Goal: Information Seeking & Learning: Learn about a topic

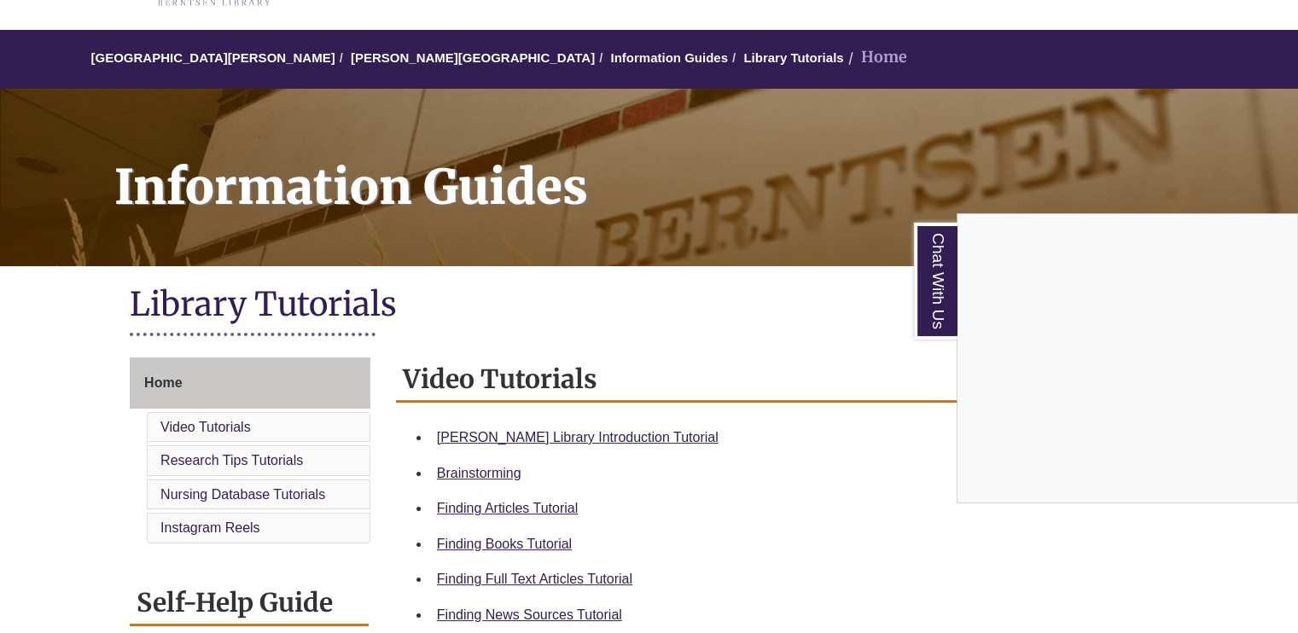
scroll to position [139, 0]
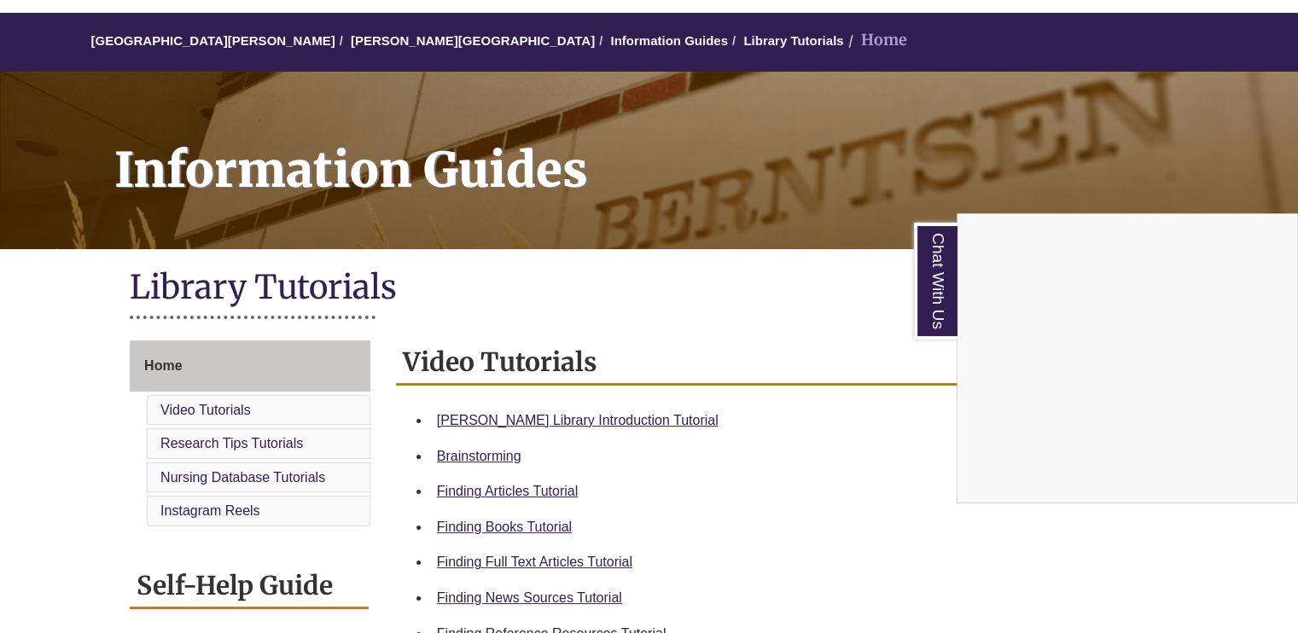
click at [652, 421] on div "Chat With Us" at bounding box center [649, 316] width 1298 height 633
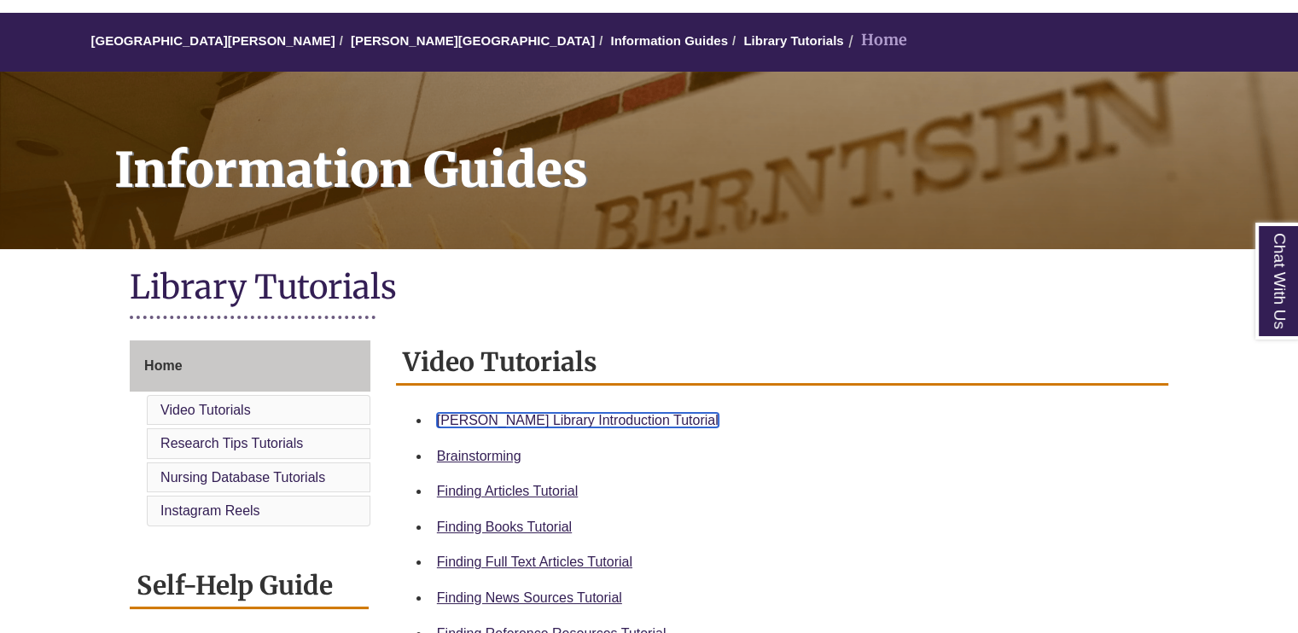
click at [674, 420] on link "Berntsen Library Introduction Tutorial" at bounding box center [578, 420] width 282 height 15
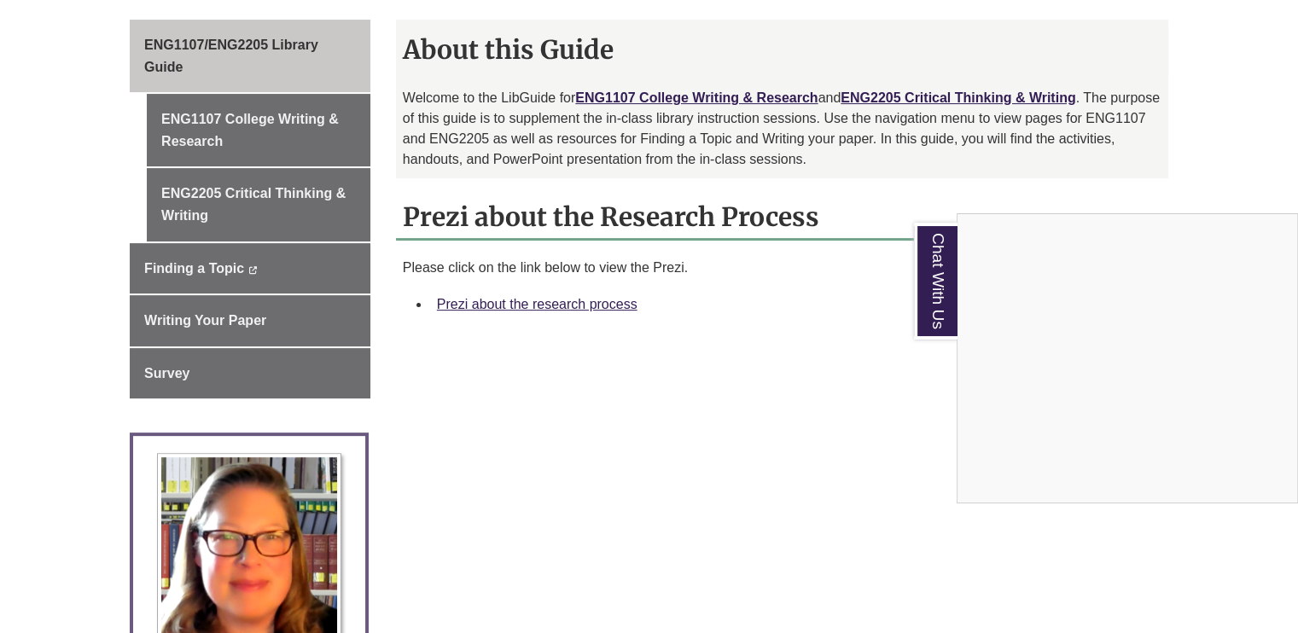
scroll to position [409, 0]
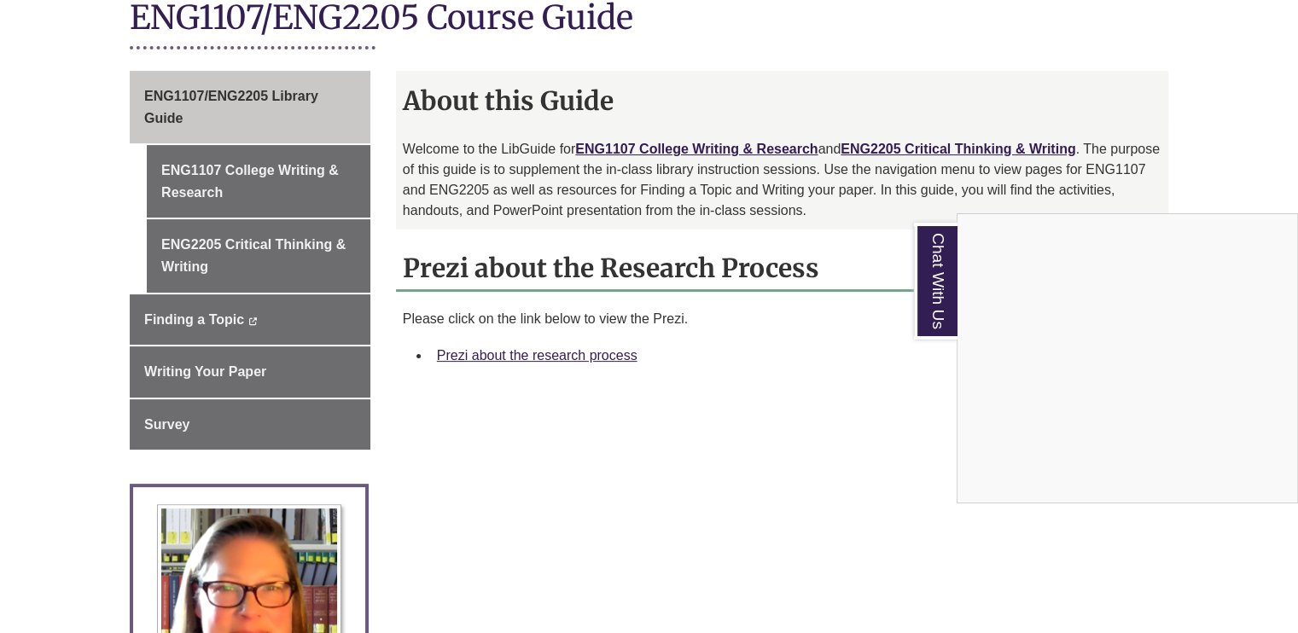
click at [557, 376] on div "Chat With Us" at bounding box center [649, 316] width 1298 height 633
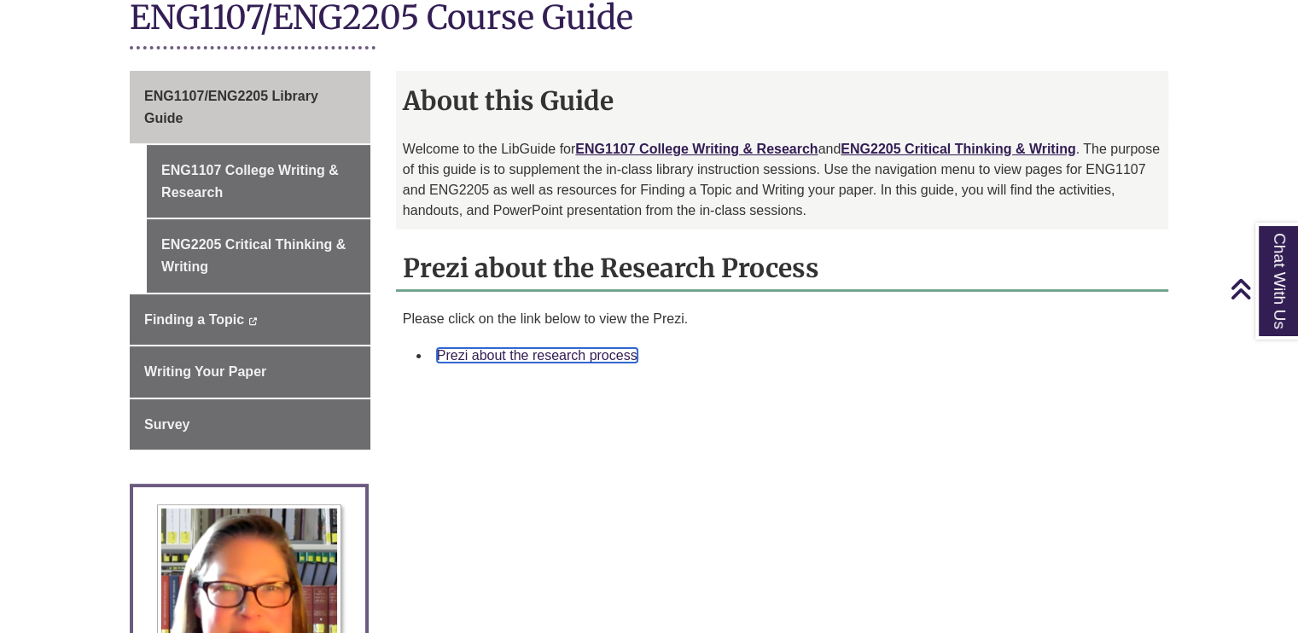
click at [618, 363] on link "Prezi about the research process" at bounding box center [537, 355] width 201 height 15
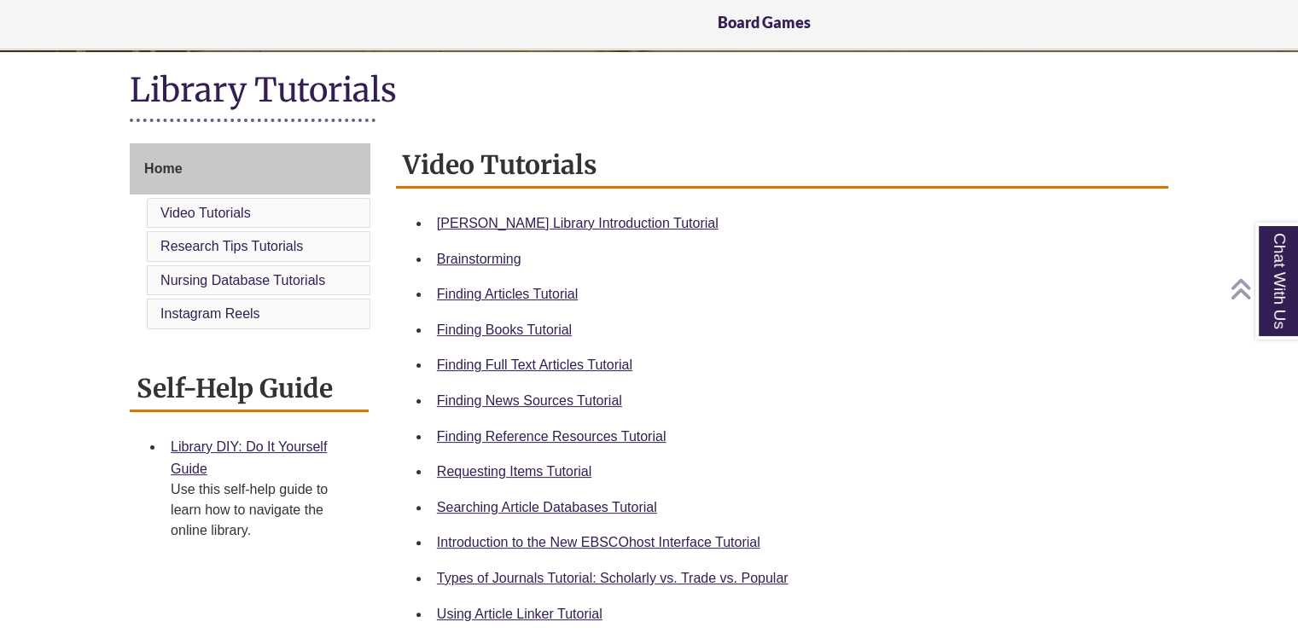
scroll to position [335, 0]
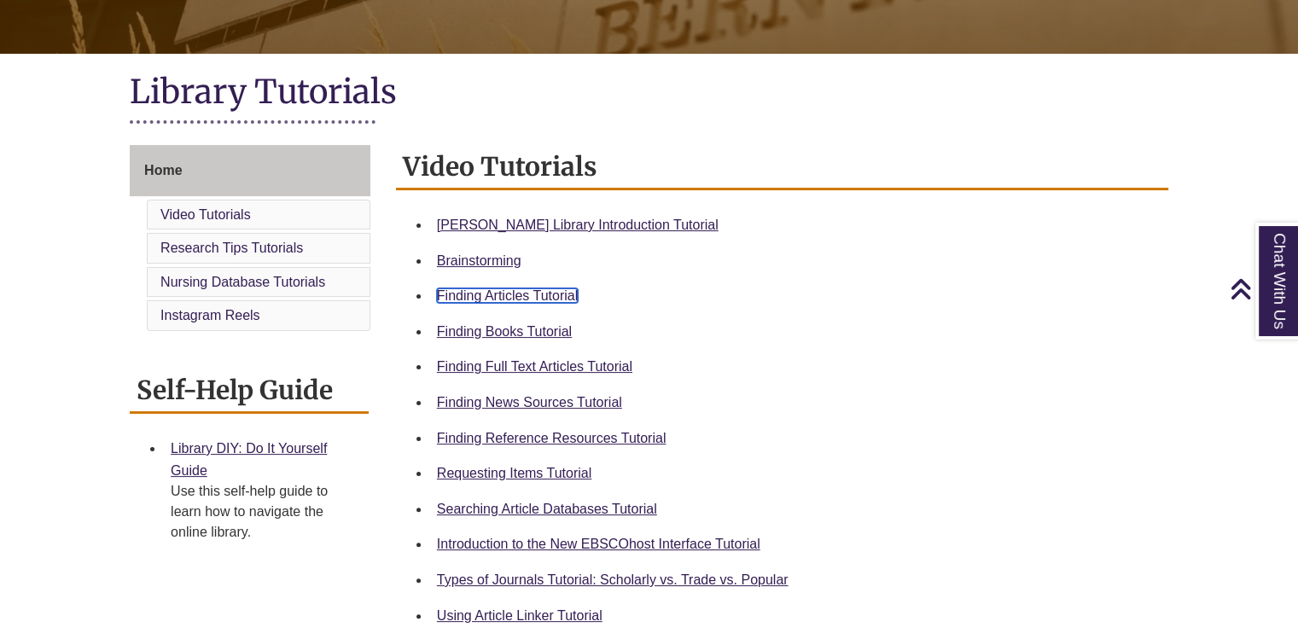
click at [547, 289] on link "Finding Articles Tutorial" at bounding box center [507, 296] width 141 height 15
click at [578, 437] on link "Finding Reference Resources Tutorial" at bounding box center [552, 438] width 230 height 15
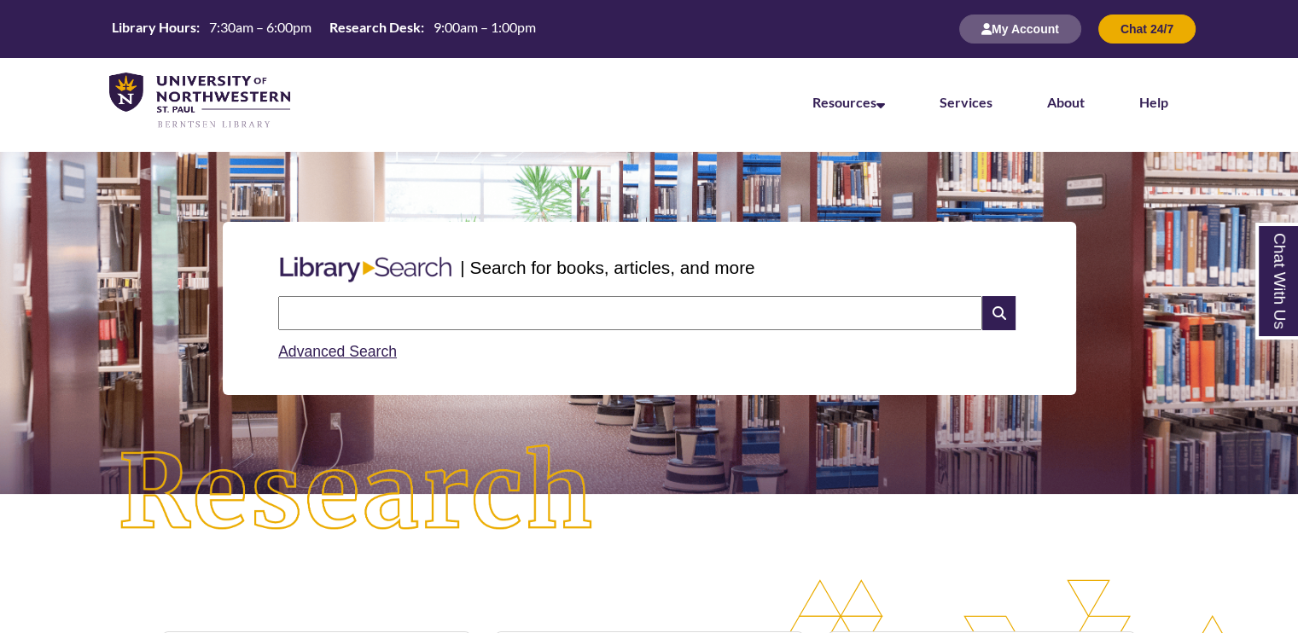
click at [366, 301] on input "text" at bounding box center [630, 313] width 704 height 34
type input "*"
type input "**********"
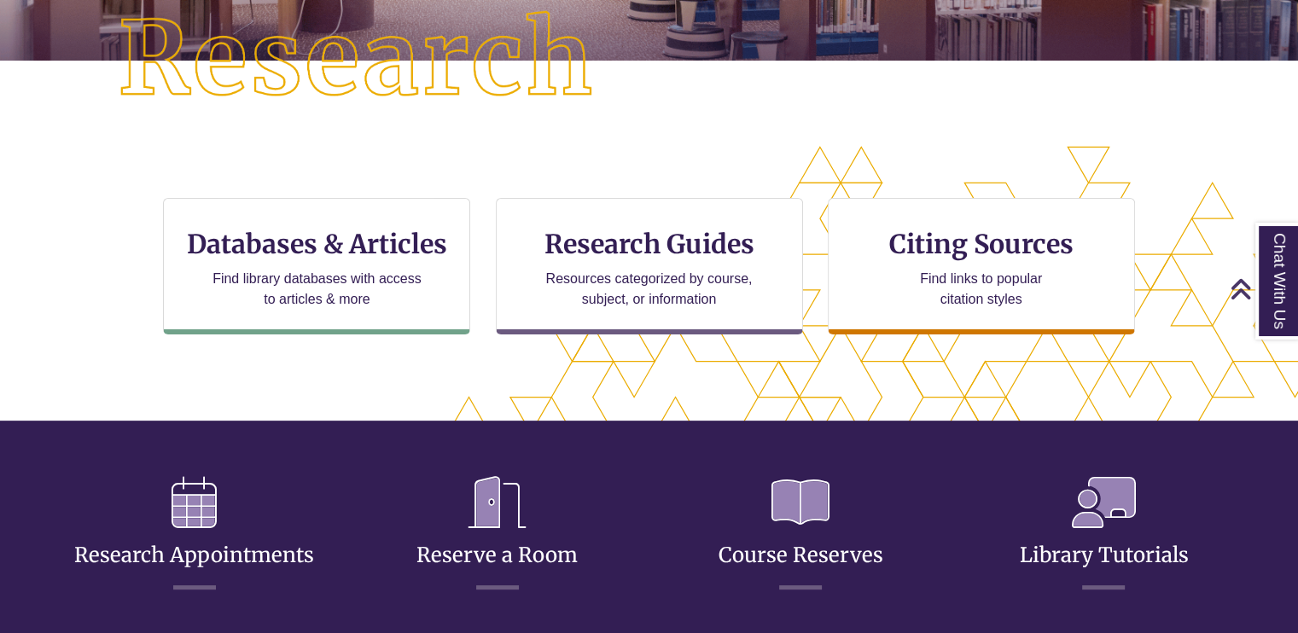
scroll to position [619, 1152]
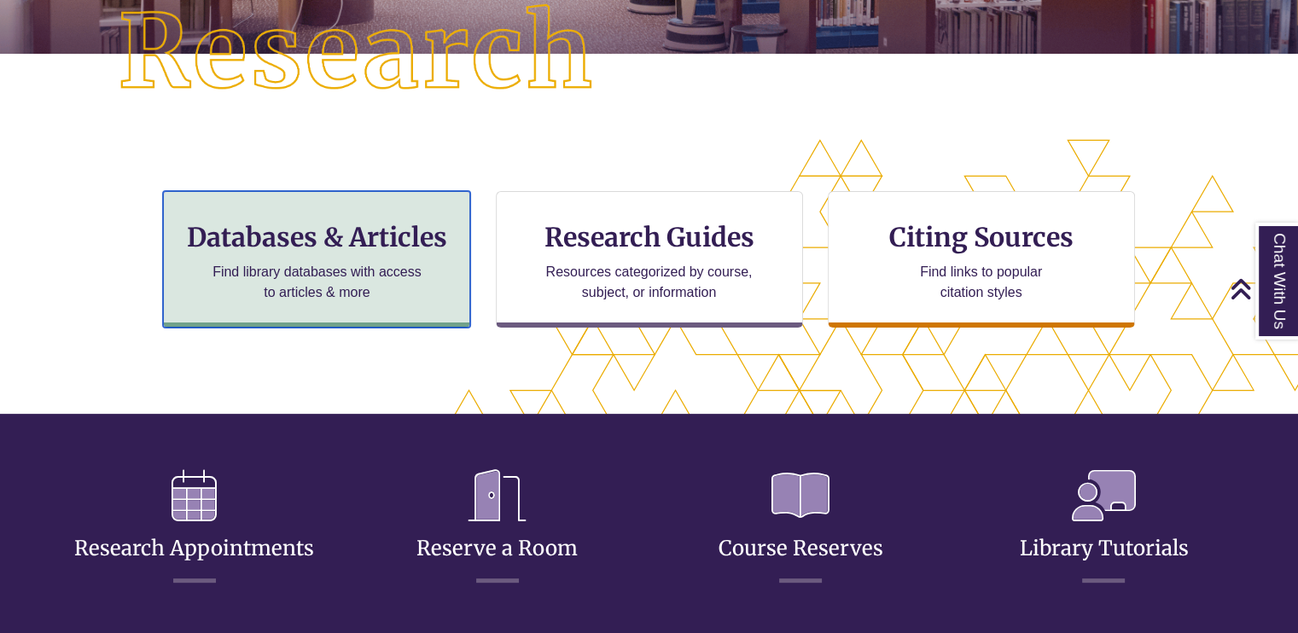
click at [362, 224] on h3 "Databases & Articles" at bounding box center [317, 237] width 278 height 32
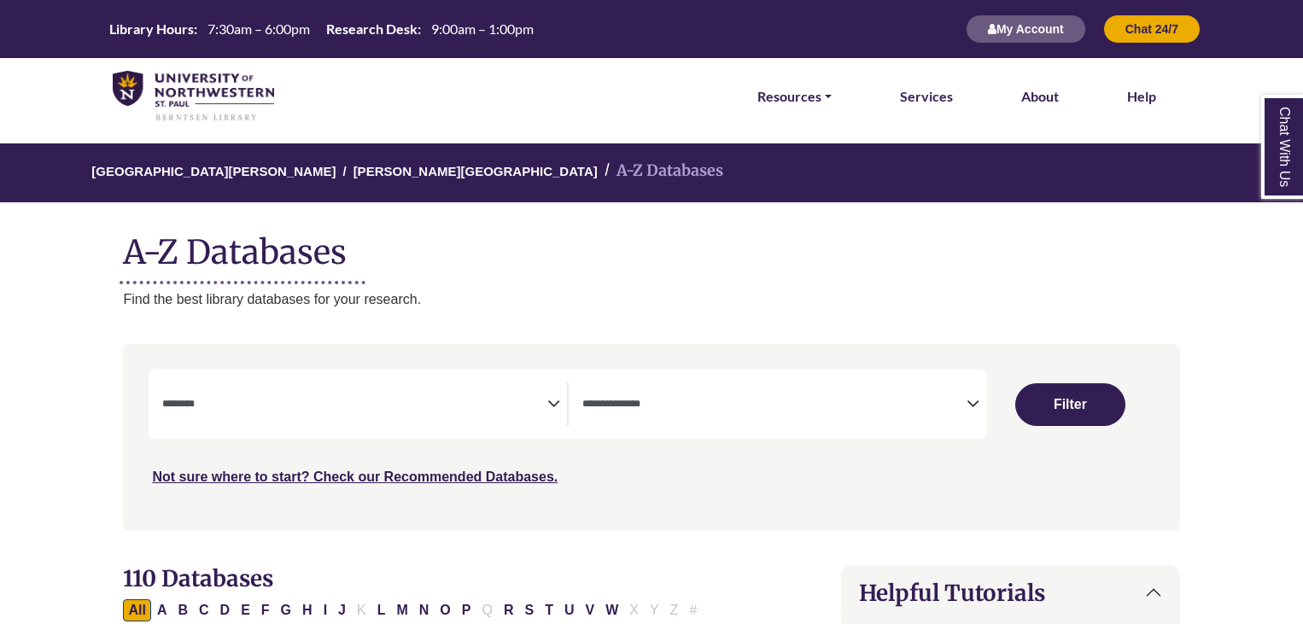
select select "Database Subject Filter"
click at [796, 409] on span "Search filters" at bounding box center [774, 404] width 384 height 44
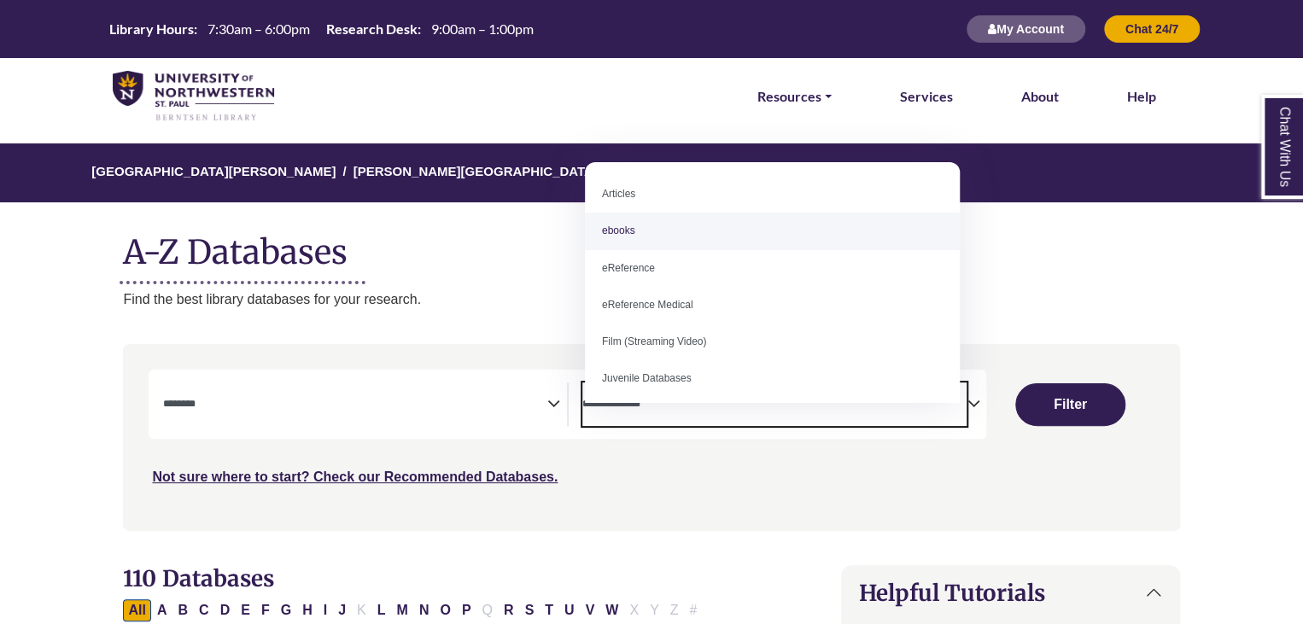
select select "*****"
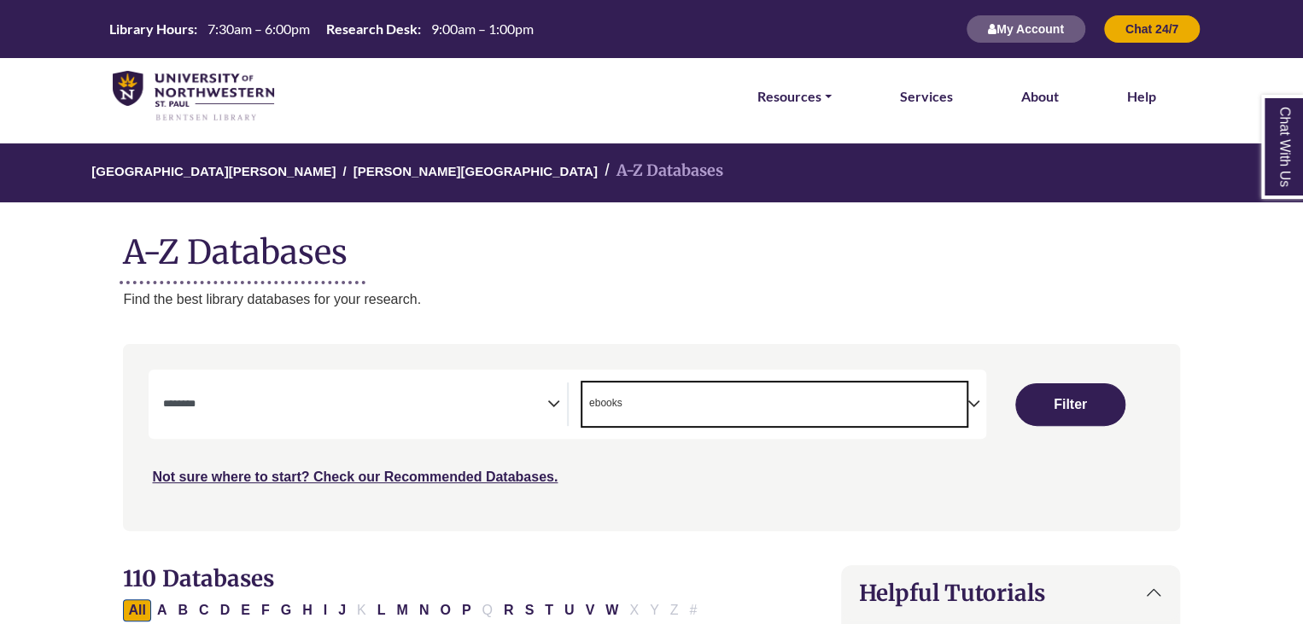
scroll to position [18, 0]
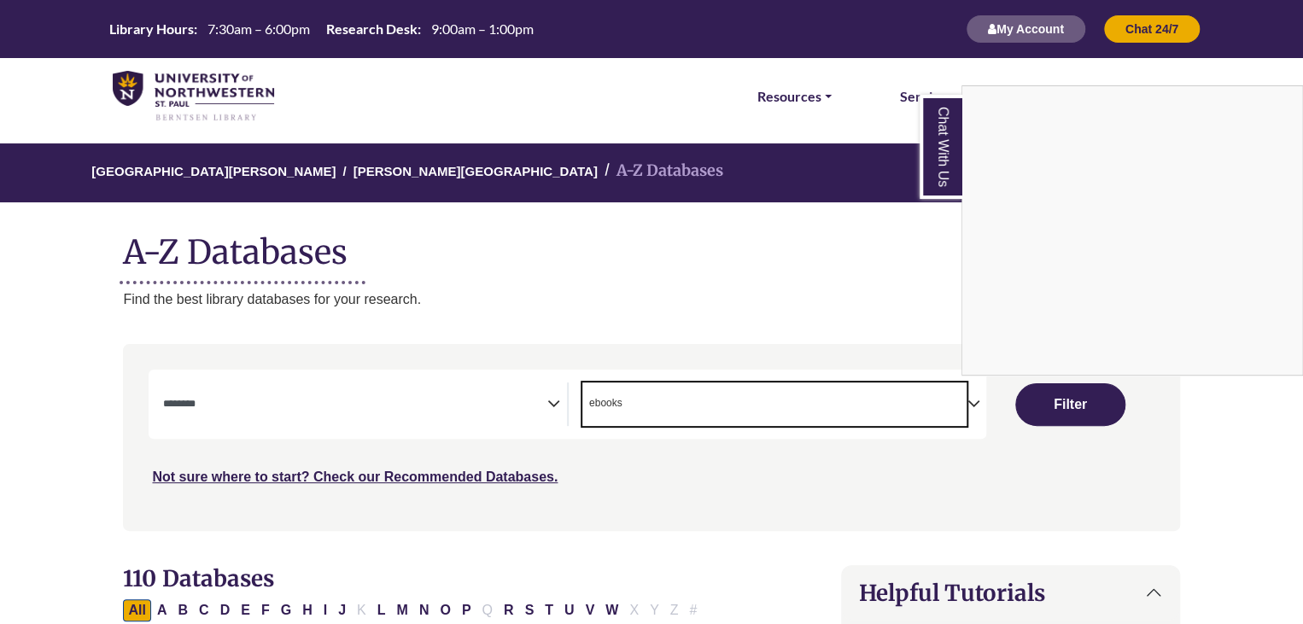
select select "Database Types Filter"
type textarea "*"
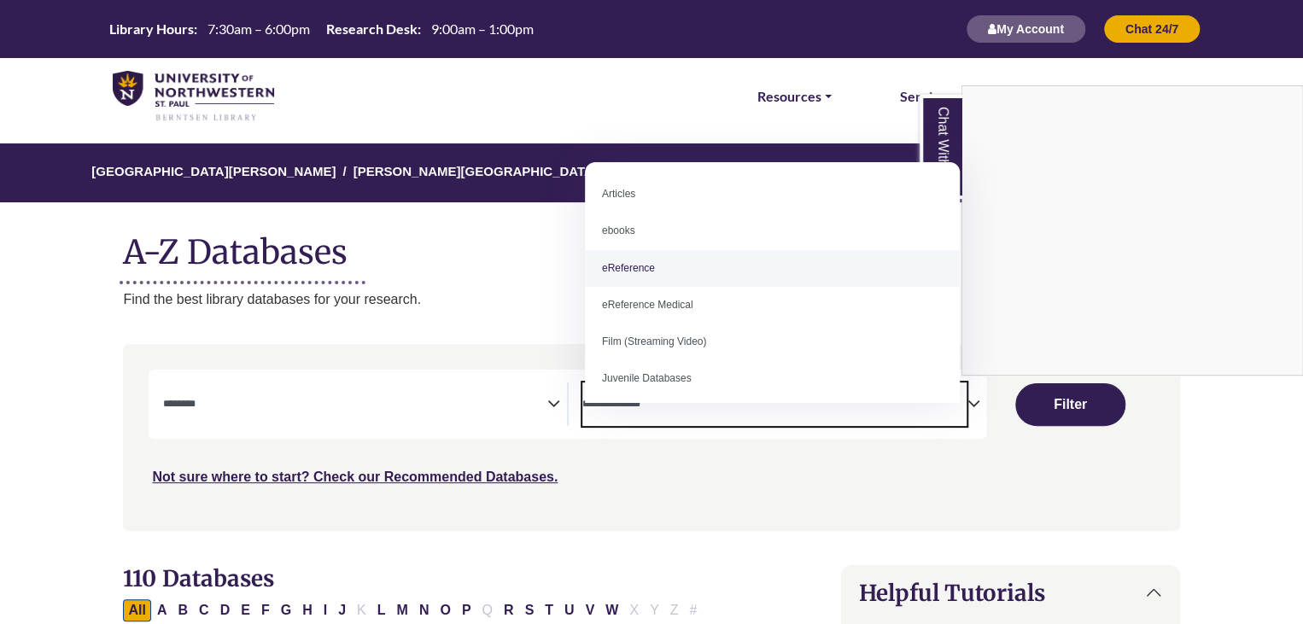
select select "*****"
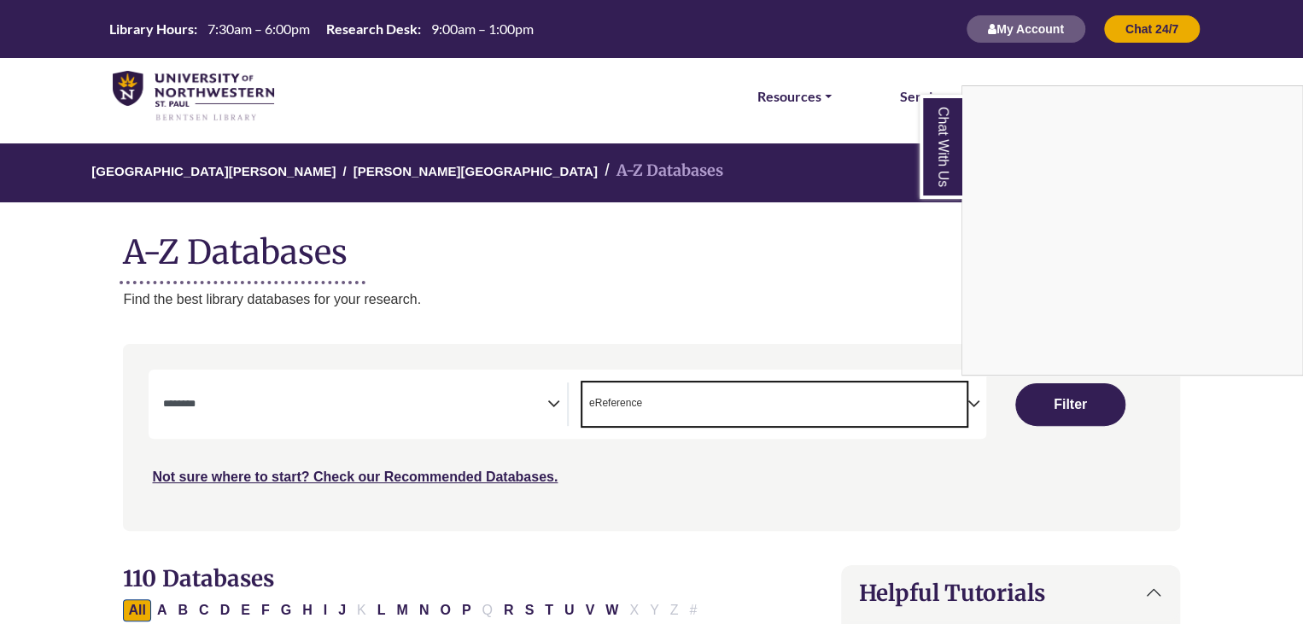
click at [423, 445] on div "Chat With Us" at bounding box center [651, 312] width 1303 height 624
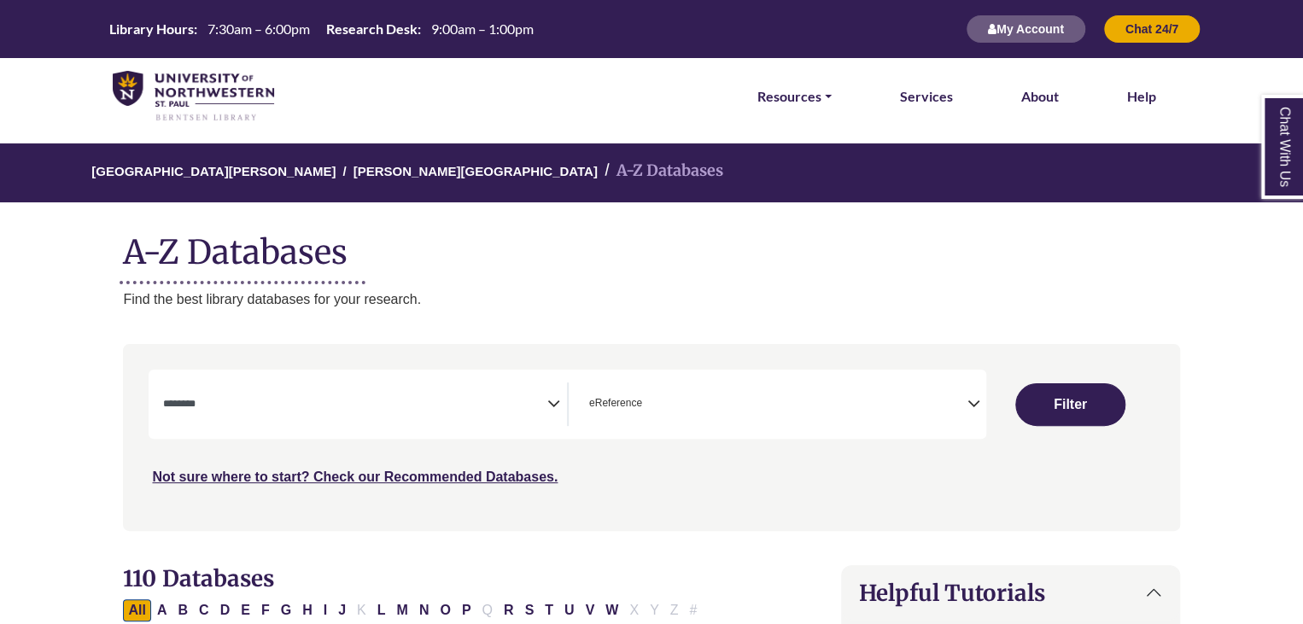
click at [521, 412] on textarea "Search" at bounding box center [354, 406] width 384 height 14
type textarea "*"
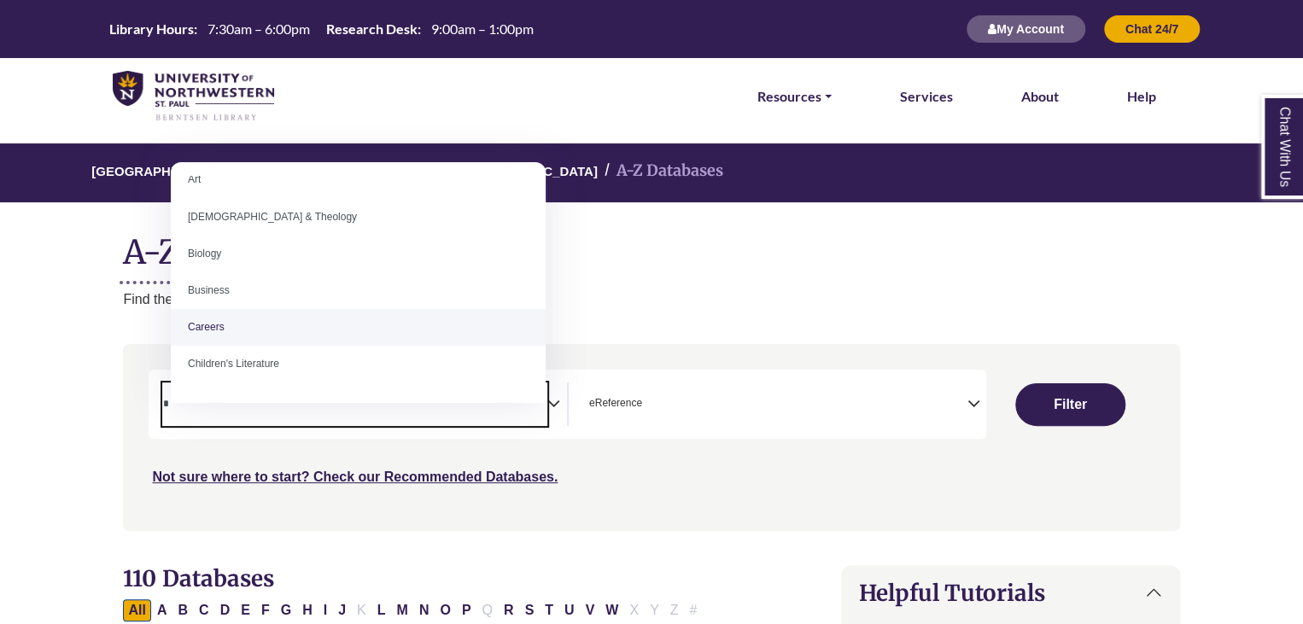
scroll to position [0, 0]
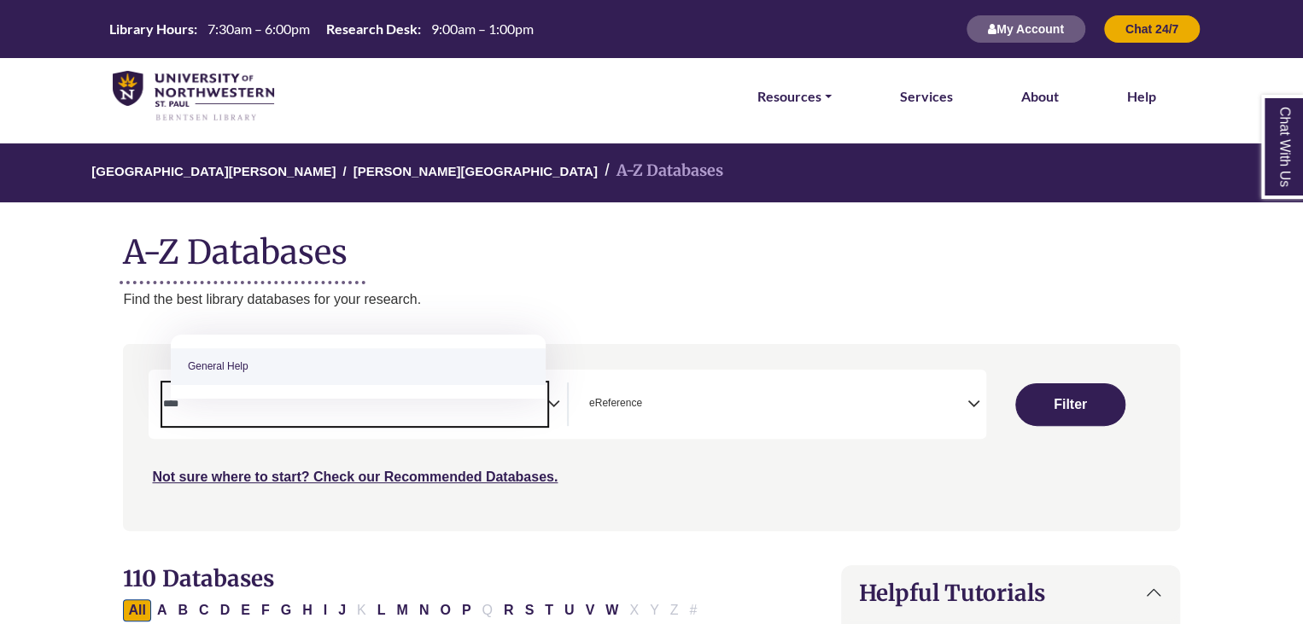
type textarea "****"
select select "*****"
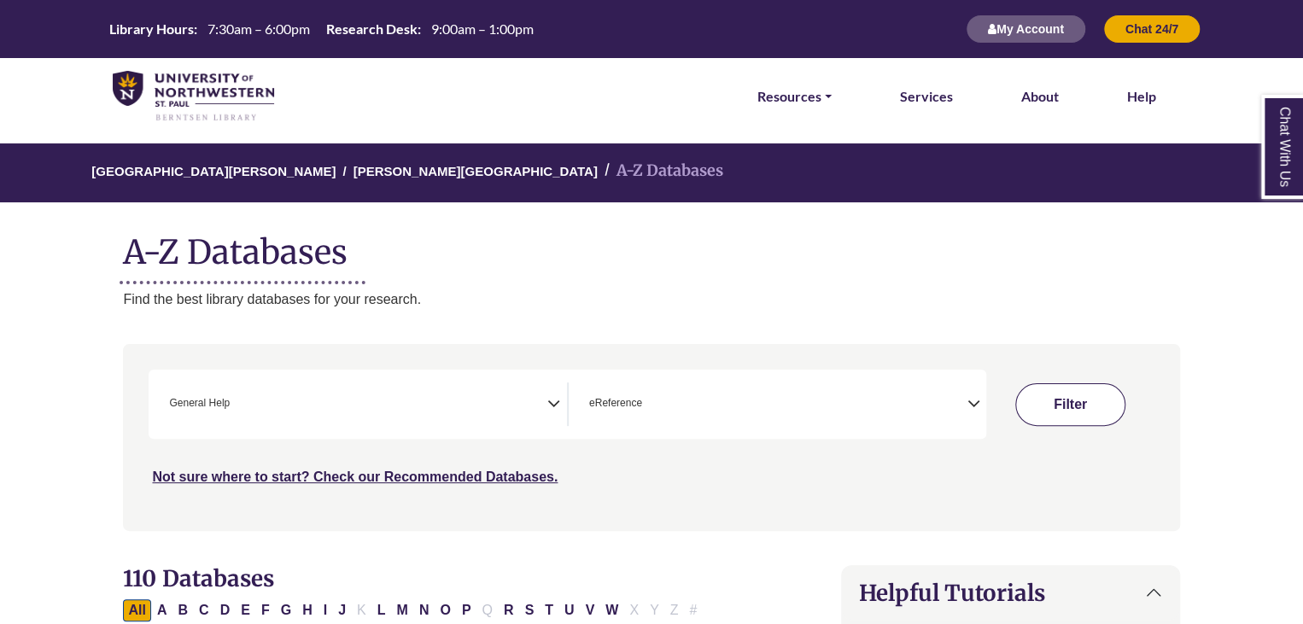
click at [1095, 426] on button "Filter" at bounding box center [1070, 404] width 110 height 43
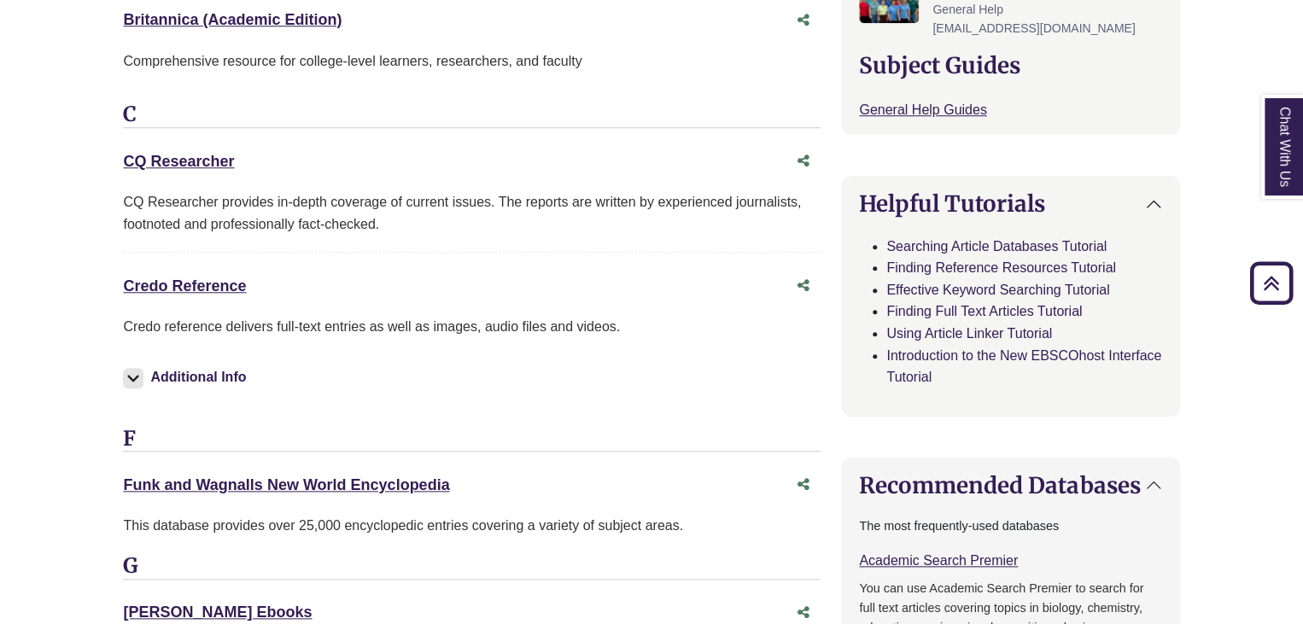
scroll to position [696, 0]
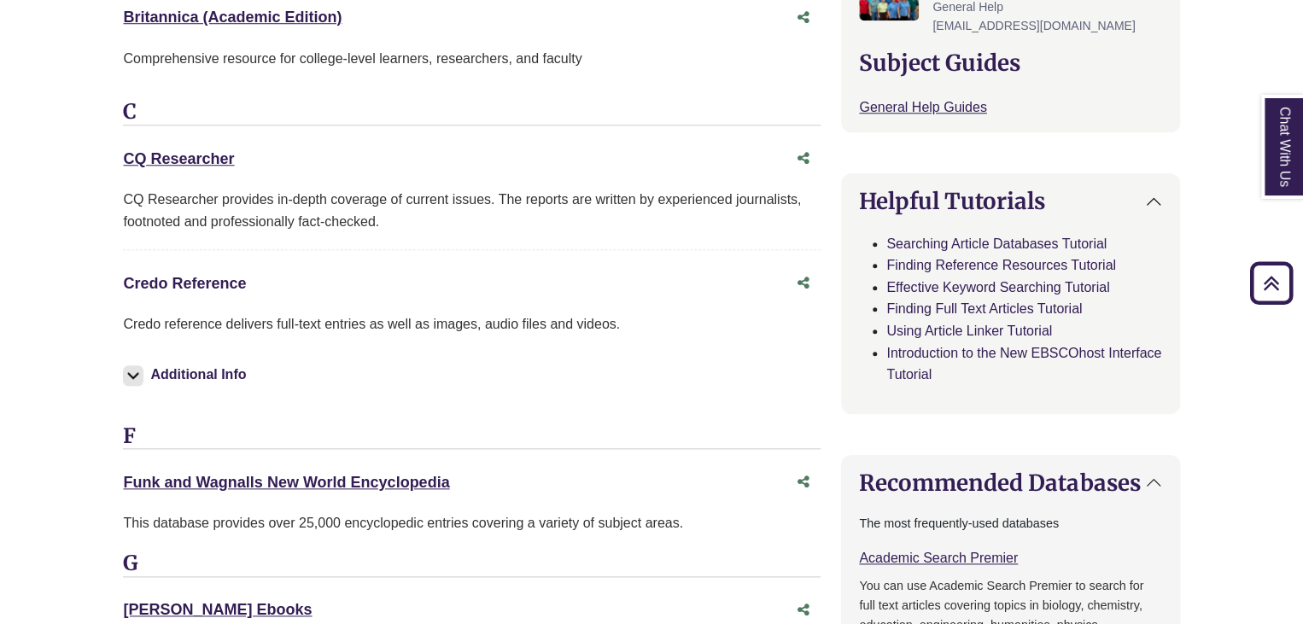
click at [184, 292] on link "Credo Reference This link opens in a new window" at bounding box center [184, 283] width 123 height 17
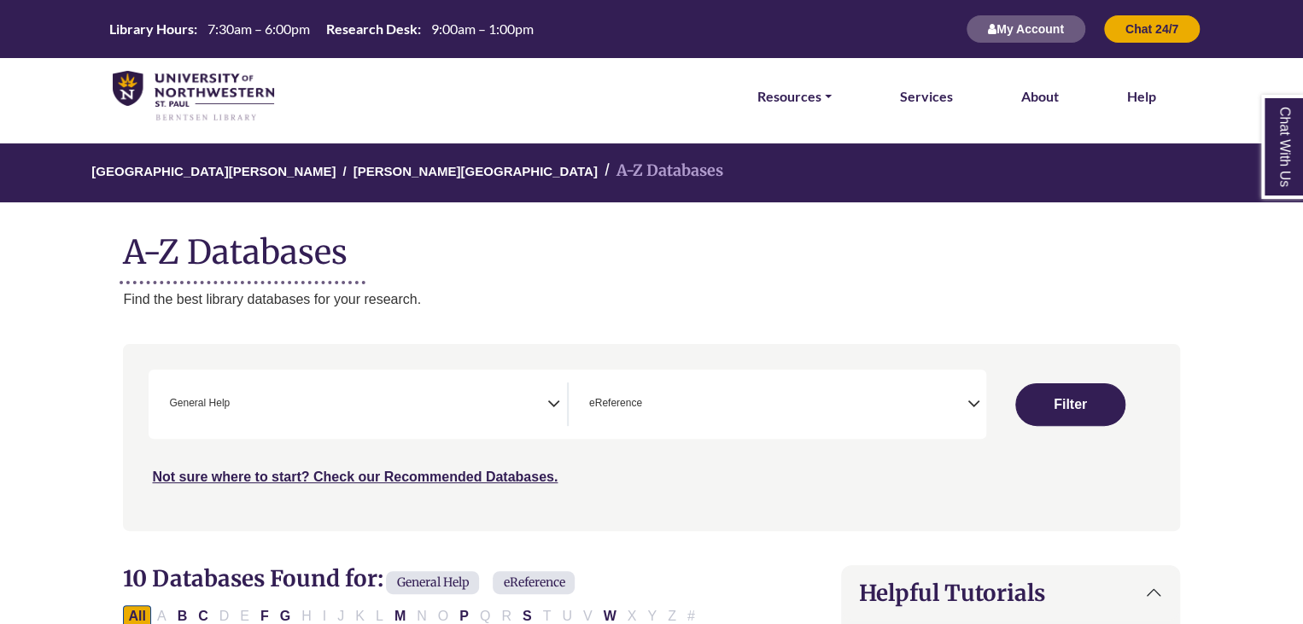
select select "Database Subject Filter"
select select "Database Types Filter"
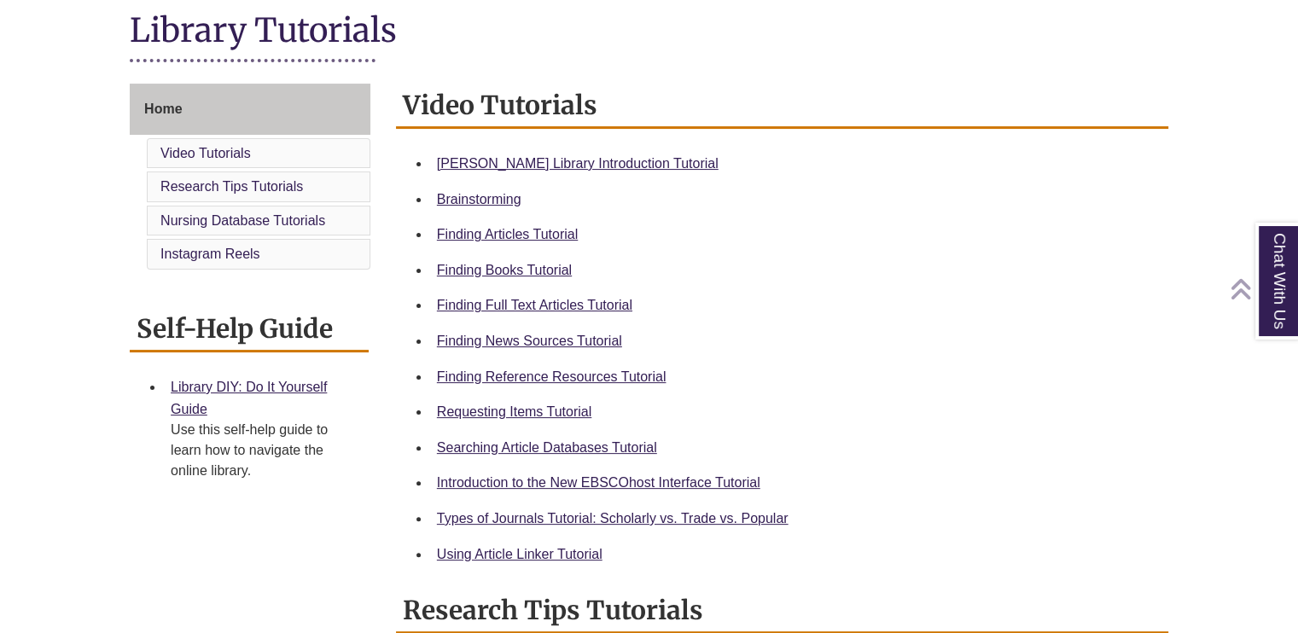
scroll to position [399, 0]
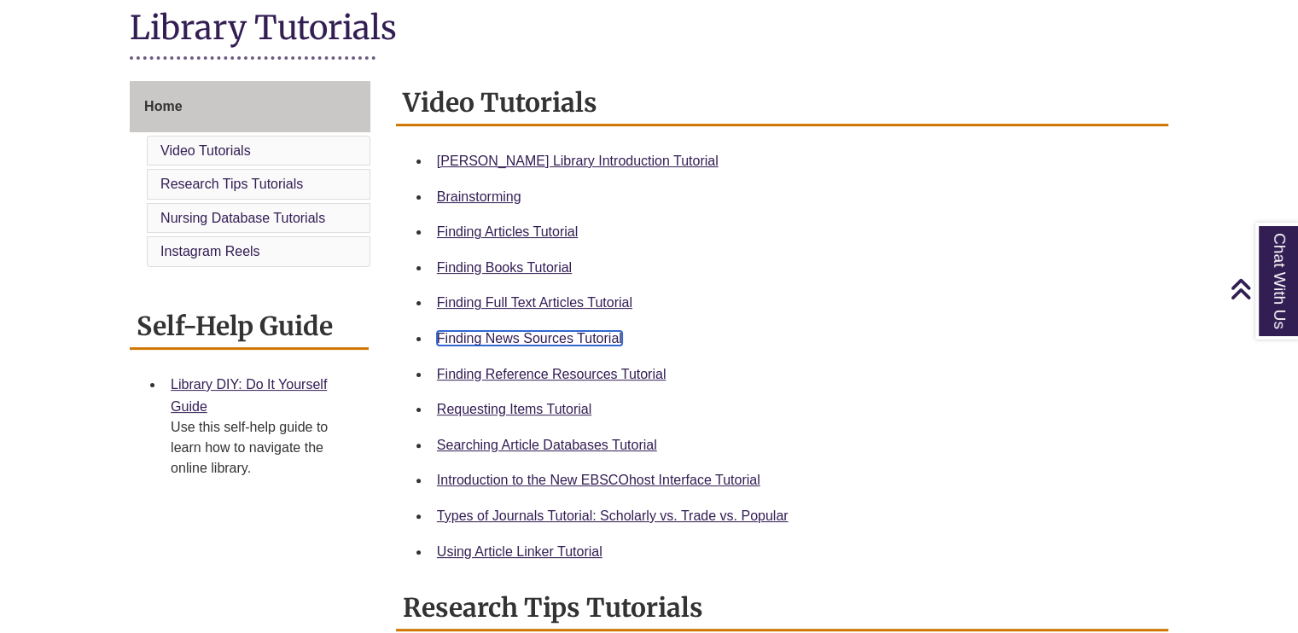
click at [570, 335] on link "Finding News Sources Tutorial" at bounding box center [529, 338] width 185 height 15
